Goal: Navigation & Orientation: Find specific page/section

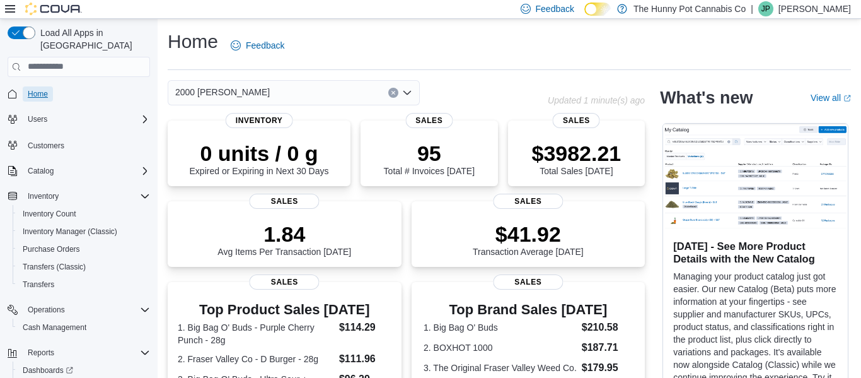
click at [49, 86] on link "Home" at bounding box center [38, 93] width 30 height 15
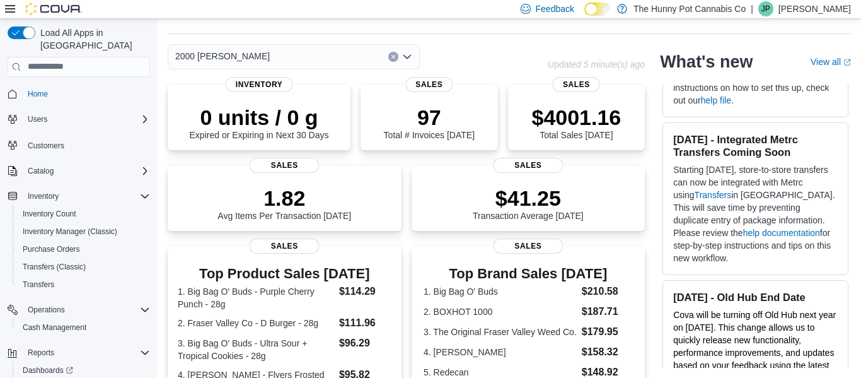
scroll to position [375, 0]
